Goal: Task Accomplishment & Management: Use online tool/utility

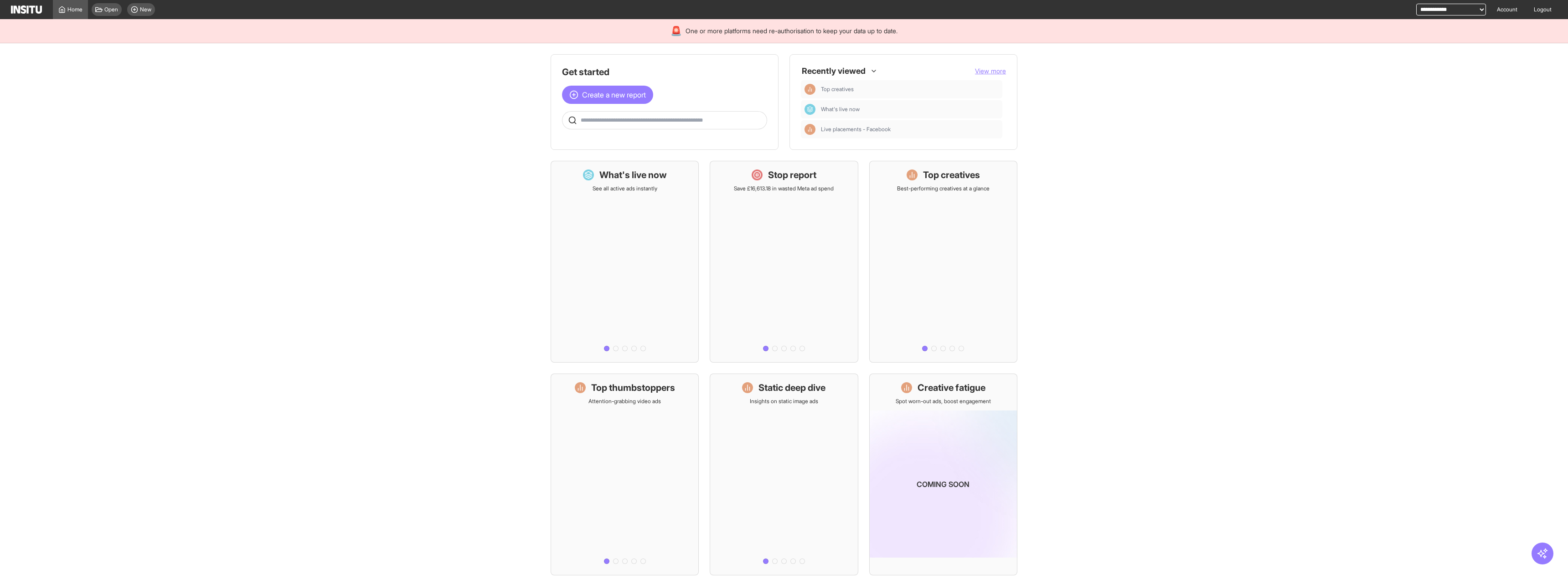
click at [292, 145] on main "Get started Create a new report Ask questions like: Which campaigns had the hig…" at bounding box center [784, 311] width 1568 height 536
click at [384, 173] on main "Get started Create a new report Ask questions like: Which campaigns had the hig…" at bounding box center [784, 311] width 1568 height 536
click at [436, 111] on main "Get started Create a new report Ask questions like: Which campaigns had the hig…" at bounding box center [784, 311] width 1568 height 536
click at [480, 257] on main "Get started Create a new report Ask questions like: Which campaigns had the hig…" at bounding box center [784, 311] width 1568 height 536
click at [351, 150] on main "Get started Create a new report Ask questions like: Which campaigns had the hig…" at bounding box center [784, 311] width 1568 height 536
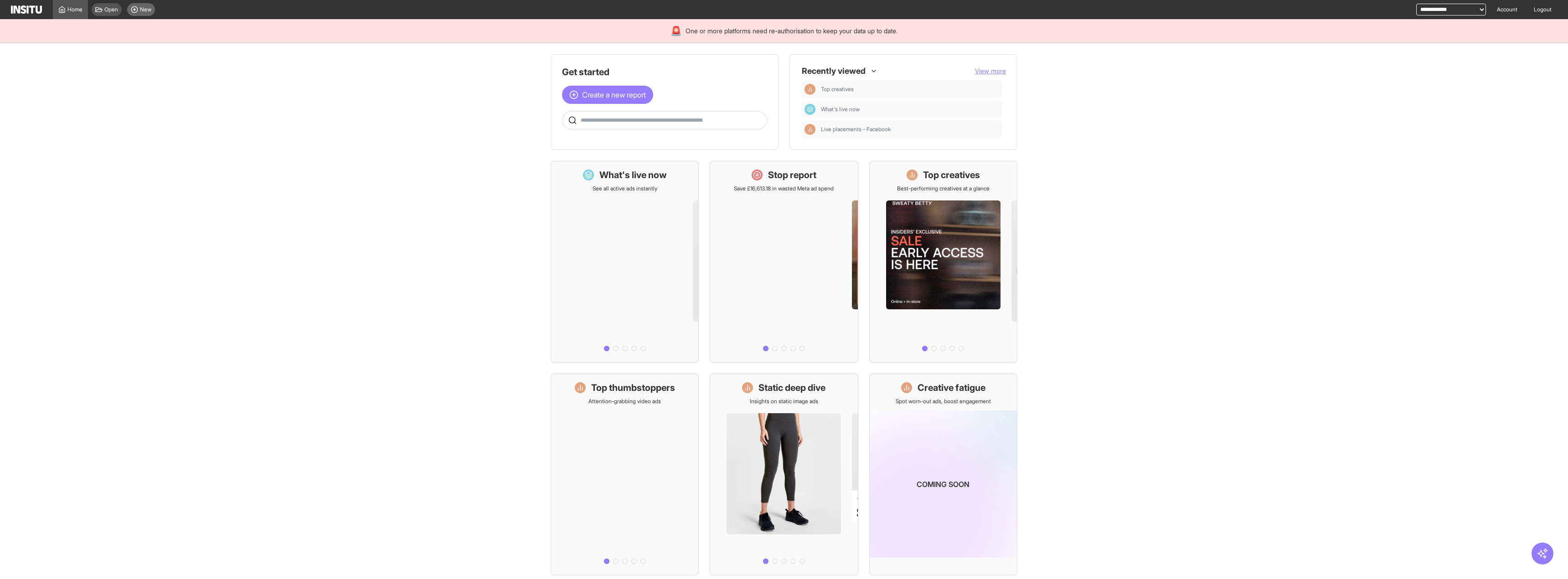
click at [145, 6] on span "New" at bounding box center [145, 10] width 12 height 7
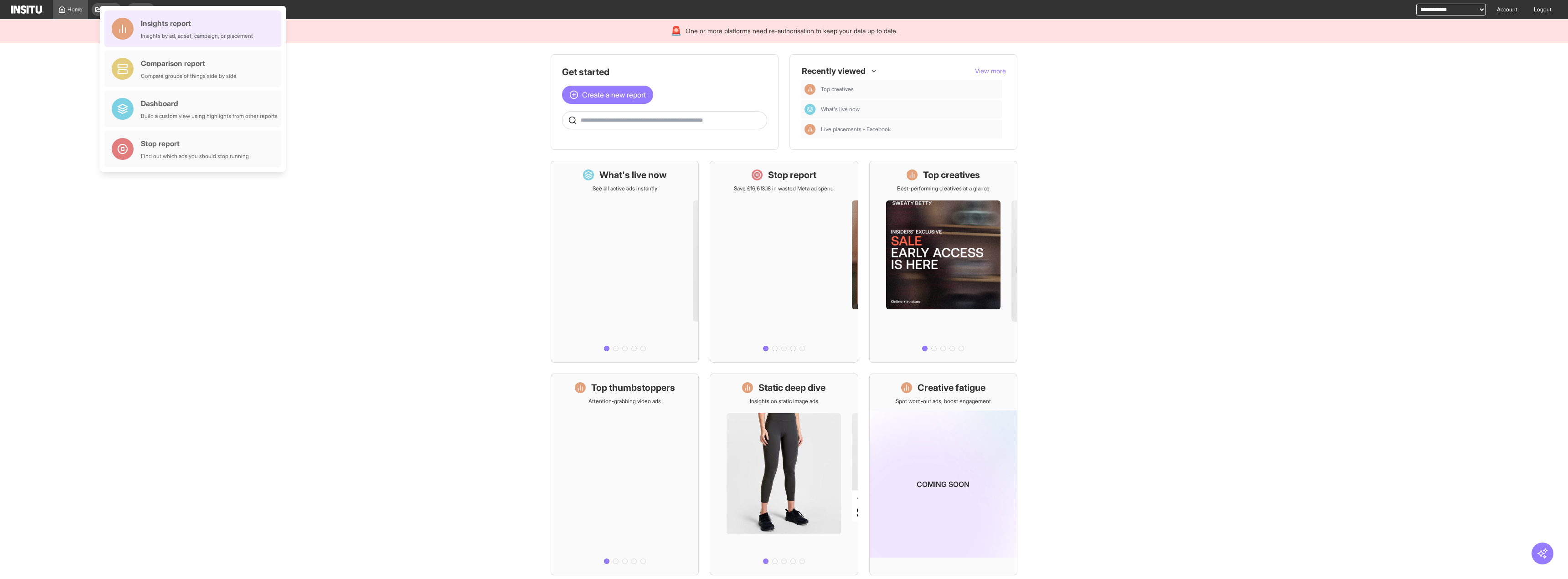
click at [182, 21] on div "Insights report" at bounding box center [197, 23] width 112 height 11
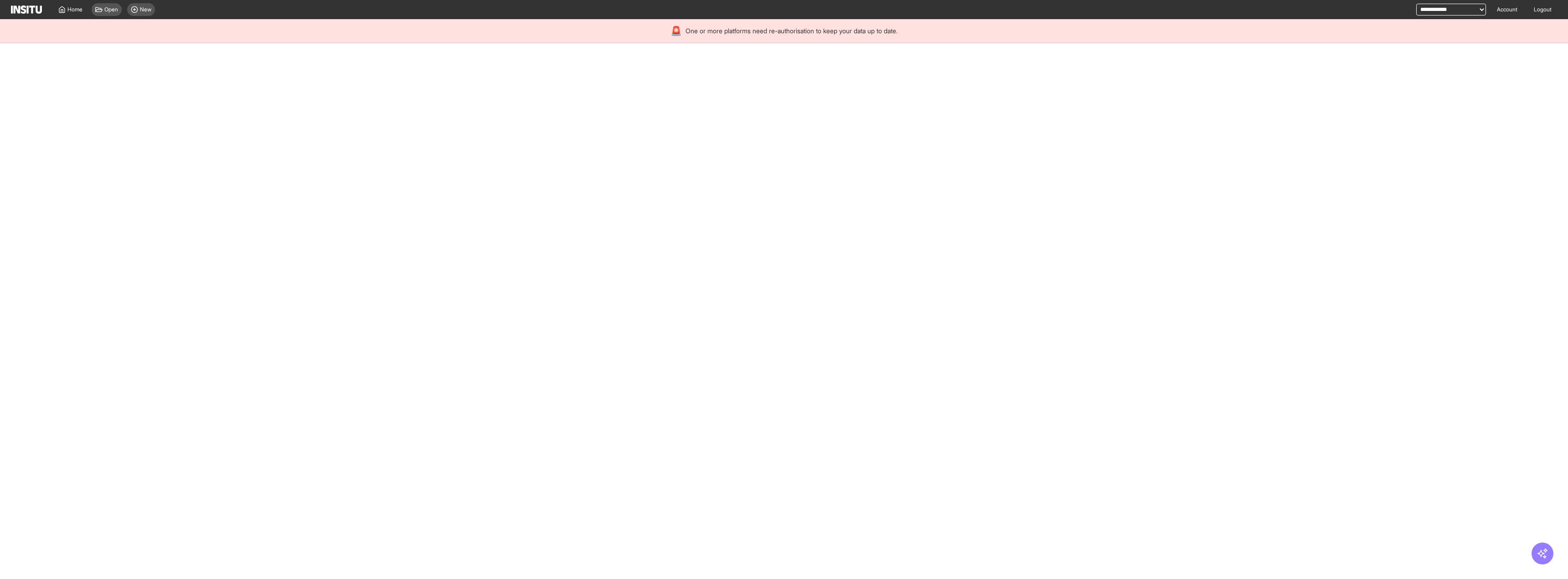
select select "**"
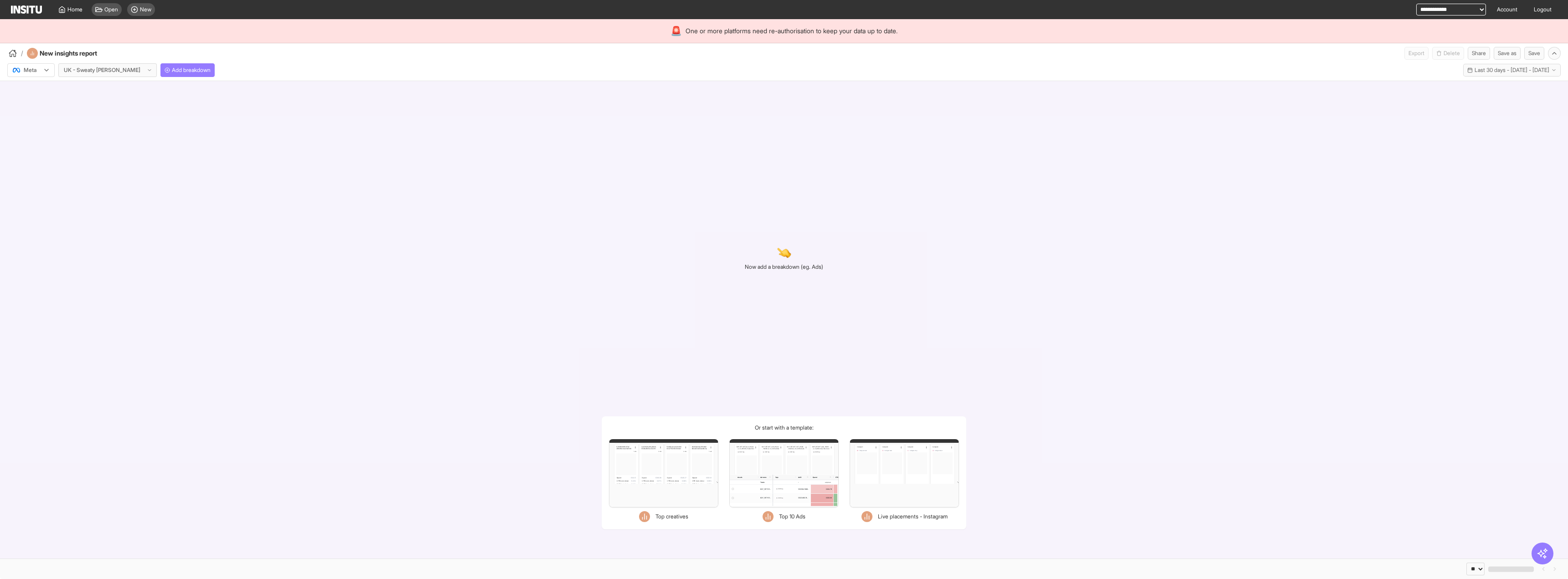
click at [547, 199] on div "Now add a breakdown (eg. Ads) Or start with a template: Filters Format Static V…" at bounding box center [784, 319] width 1568 height 477
click at [172, 66] on span "Add breakdown" at bounding box center [191, 70] width 39 height 7
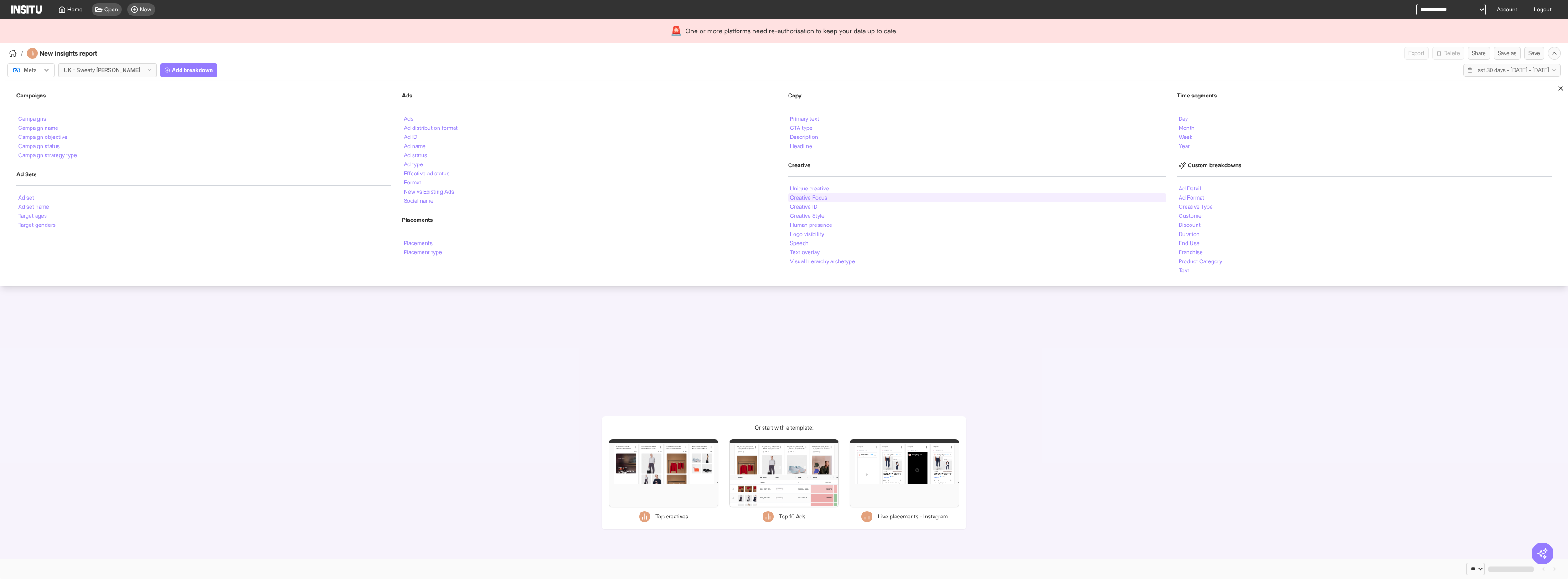
click at [815, 199] on li "Creative Focus" at bounding box center [808, 198] width 37 height 5
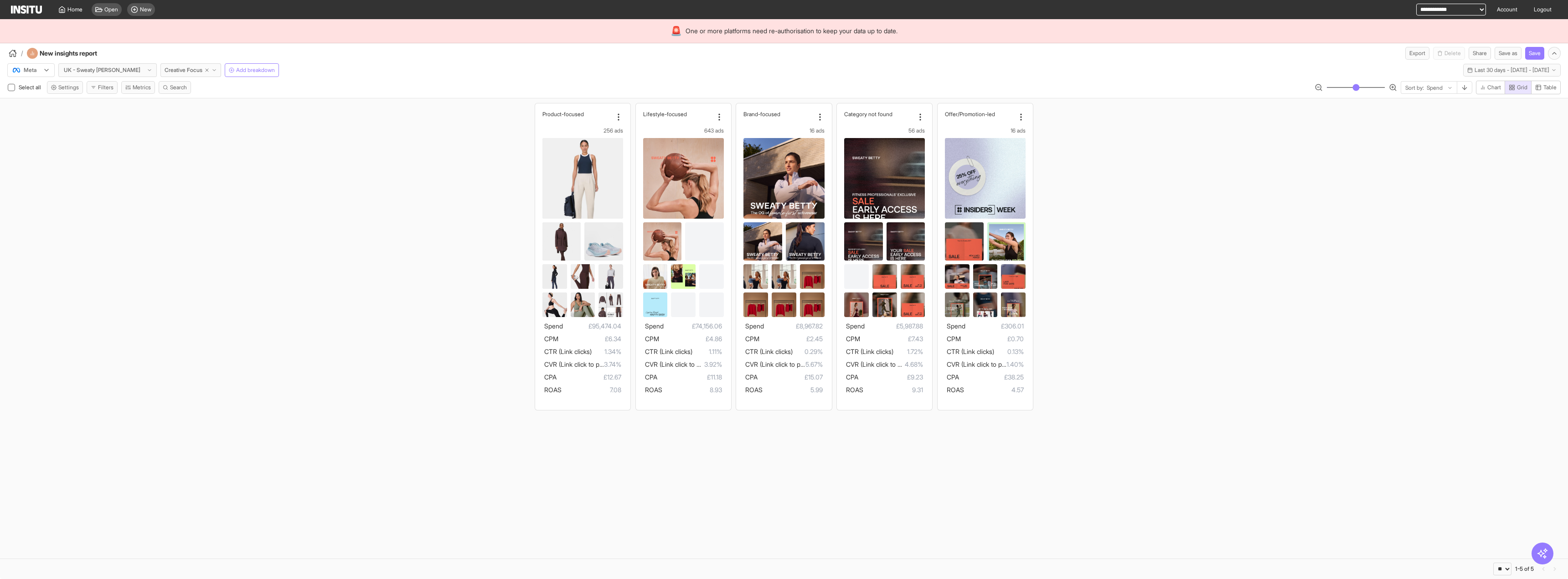
click at [421, 125] on div "Product-focused 256 ads Spend £95,474.04 CPM £6.34 CTR (Link clicks) 1.34% CVR …" at bounding box center [784, 257] width 1568 height 316
